Goal: Information Seeking & Learning: Learn about a topic

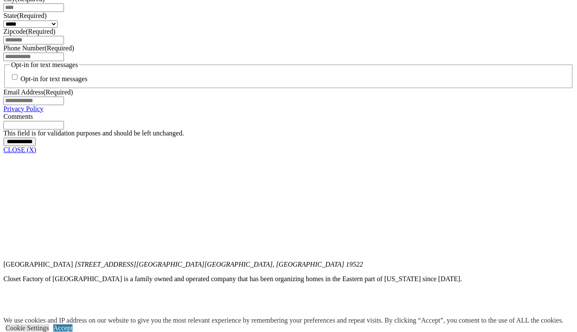
scroll to position [709, 0]
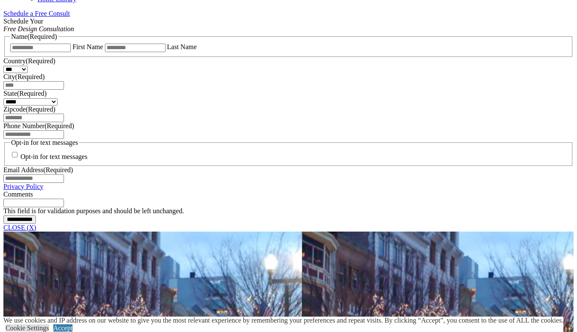
scroll to position [620, 0]
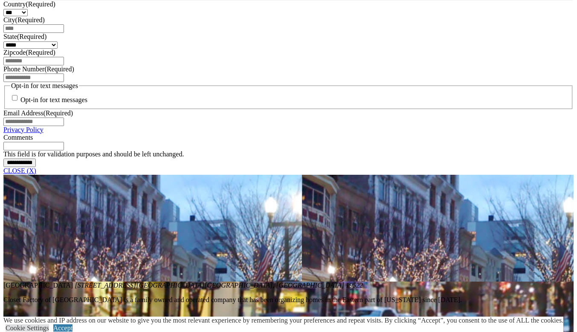
click at [36, 174] on link "CLOSE (X)" at bounding box center [19, 170] width 33 height 7
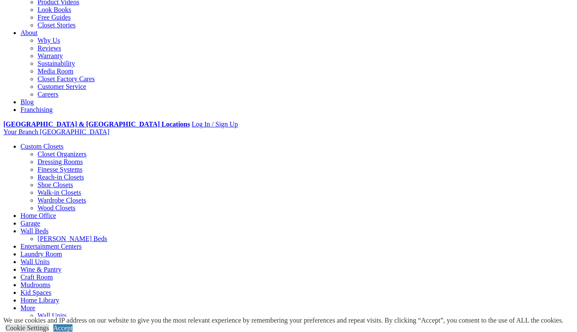
scroll to position [213, 0]
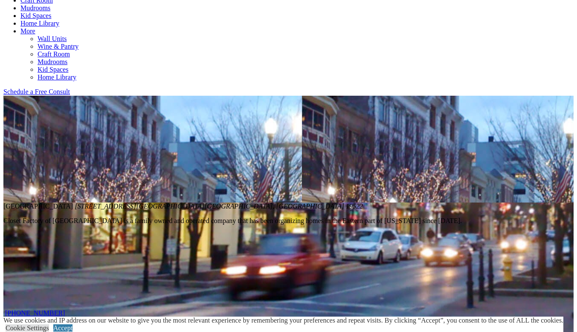
scroll to position [498, 0]
